Goal: Transaction & Acquisition: Purchase product/service

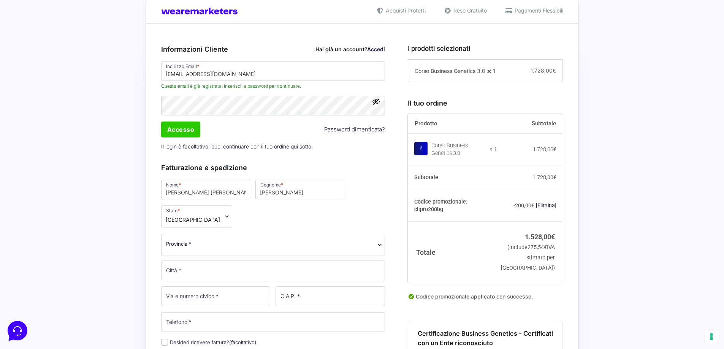
scroll to position [180, 0]
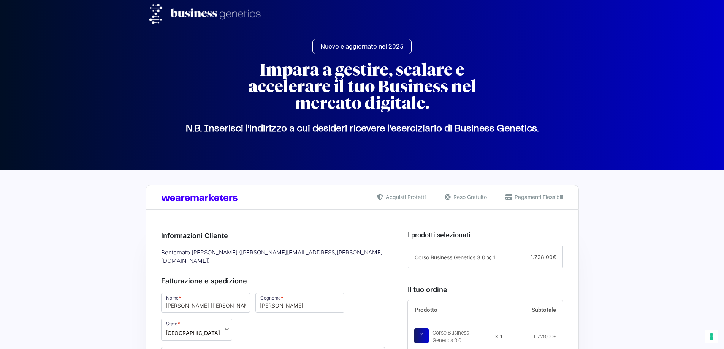
select select "LT"
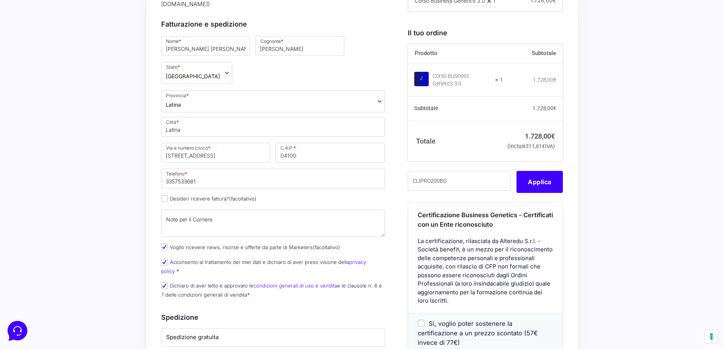
scroll to position [235, 0]
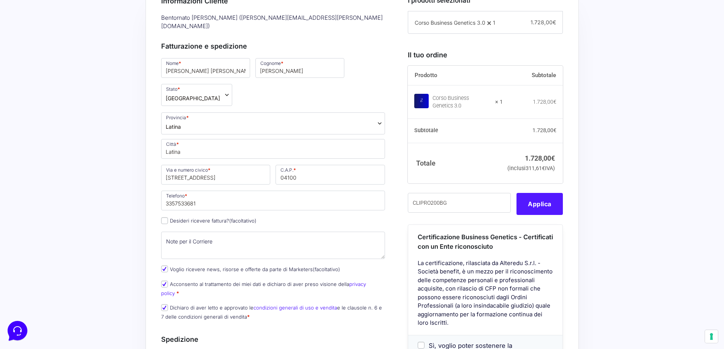
click at [545, 215] on button "Applica" at bounding box center [540, 204] width 46 height 22
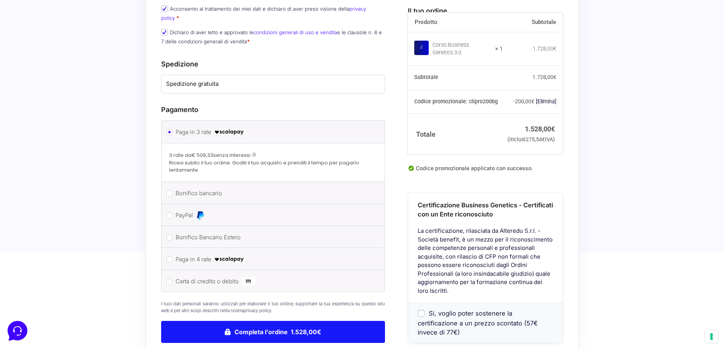
scroll to position [576, 0]
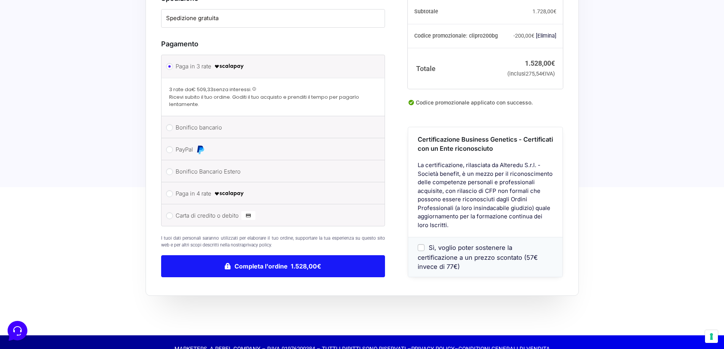
click at [276, 256] on button "Completa l'ordine 1.528,00€" at bounding box center [273, 267] width 224 height 22
